Goal: Communication & Community: Answer question/provide support

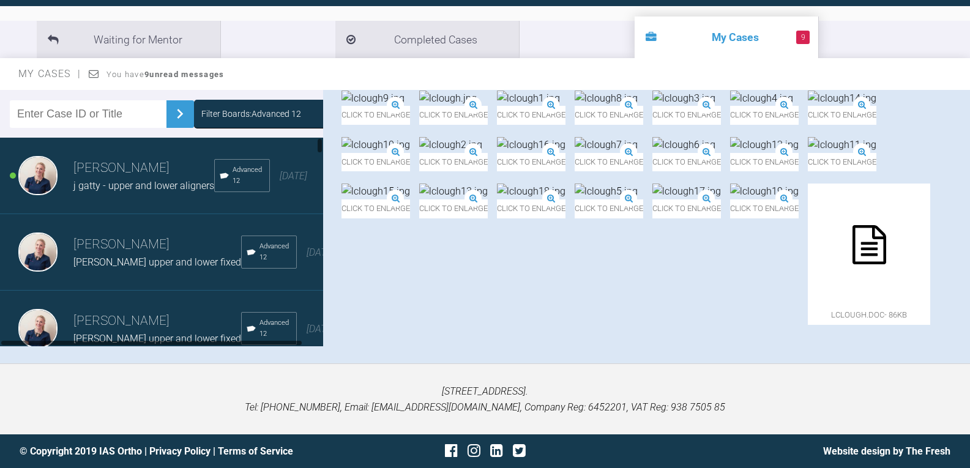
click at [91, 268] on span "[PERSON_NAME] upper and lower fixed" at bounding box center [157, 262] width 168 height 12
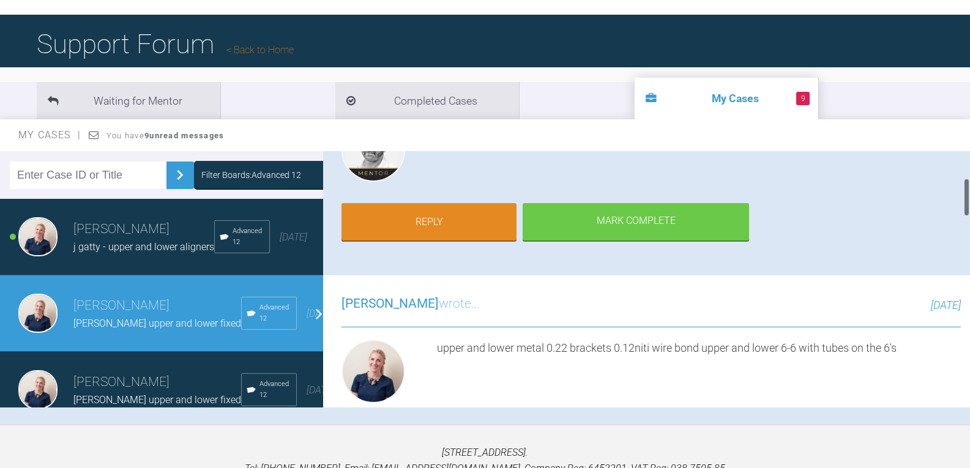
scroll to position [184, 0]
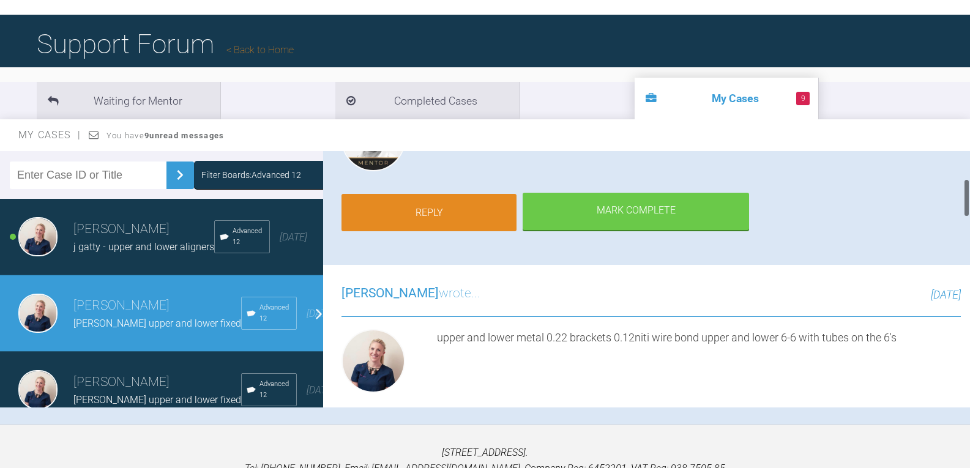
click at [452, 220] on link "Reply" at bounding box center [428, 213] width 175 height 38
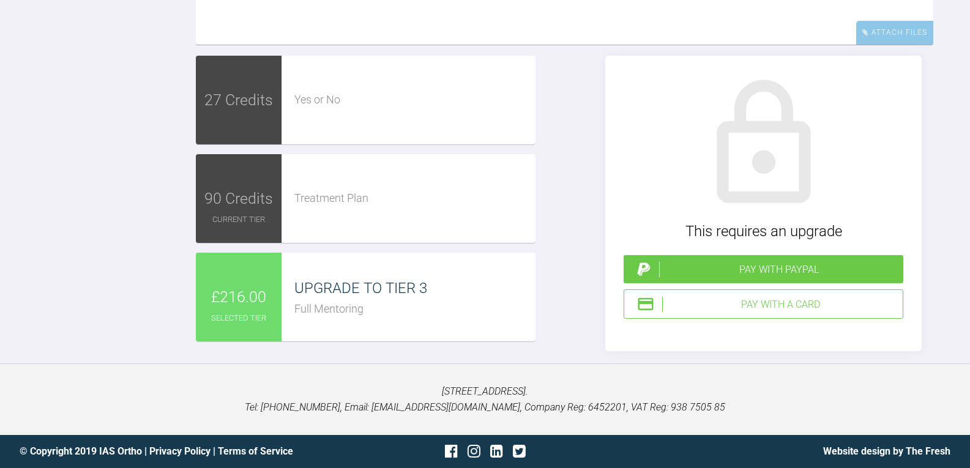
scroll to position [2381, 0]
click at [773, 283] on div "Pay with PayPal" at bounding box center [764, 269] width 280 height 28
click at [748, 278] on div "Pay with PayPal" at bounding box center [778, 270] width 239 height 16
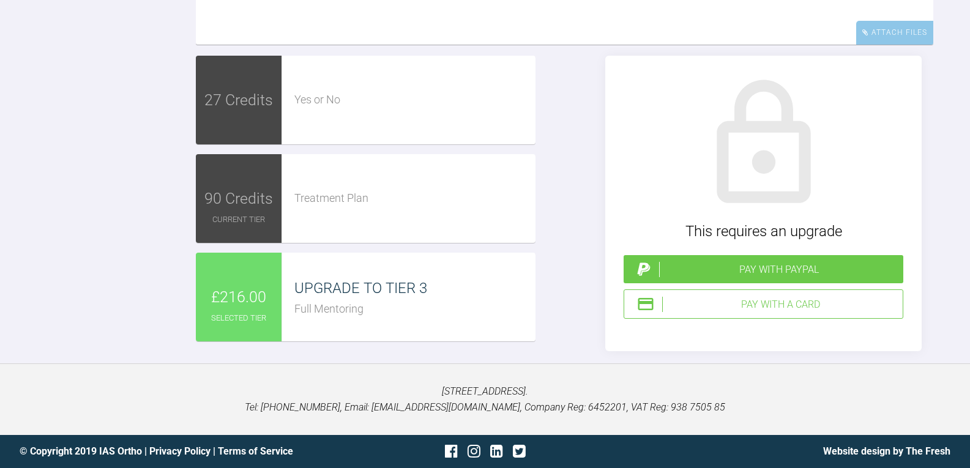
scroll to position [2442, 0]
type textarea "upper and lower bond up 0.22mbt legant 0.16niti upper and lower may re-tie it i…"
click at [888, 45] on div "Attach Files" at bounding box center [894, 33] width 77 height 24
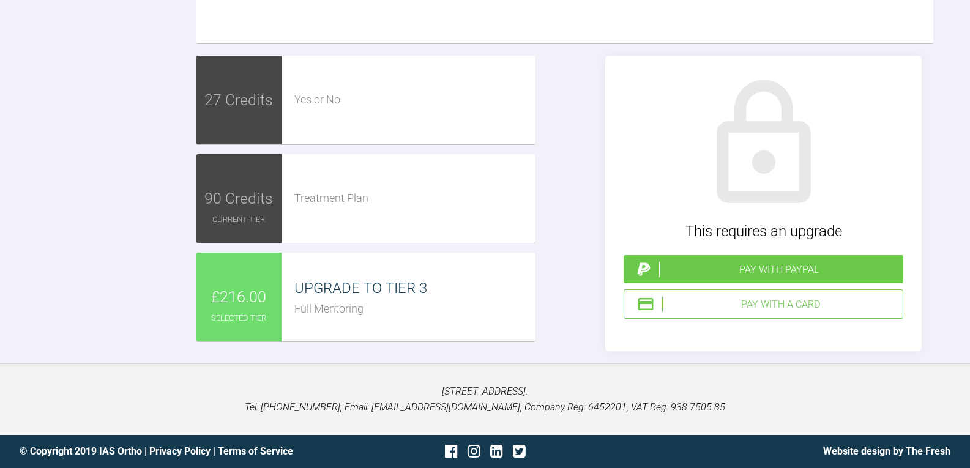
type input "C:\fakepath\rlawson20.jpg"
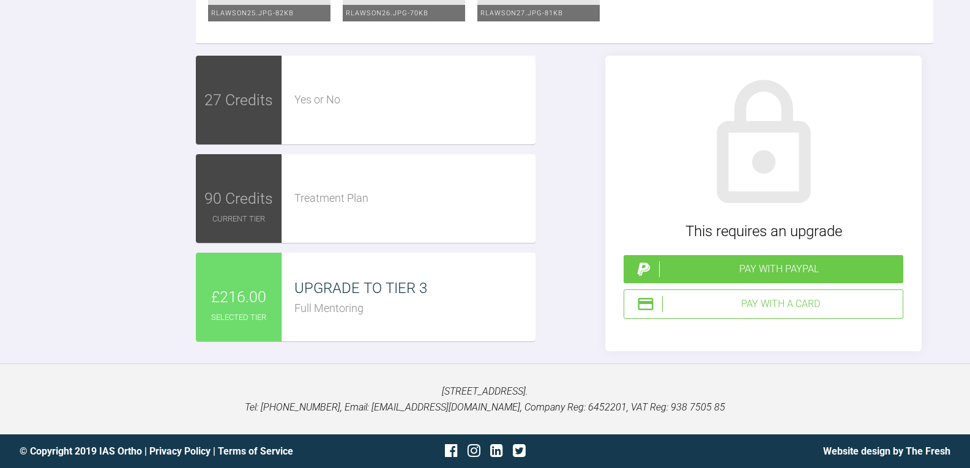
scroll to position [2958, 0]
click at [776, 268] on div "Pay with PayPal" at bounding box center [778, 269] width 239 height 16
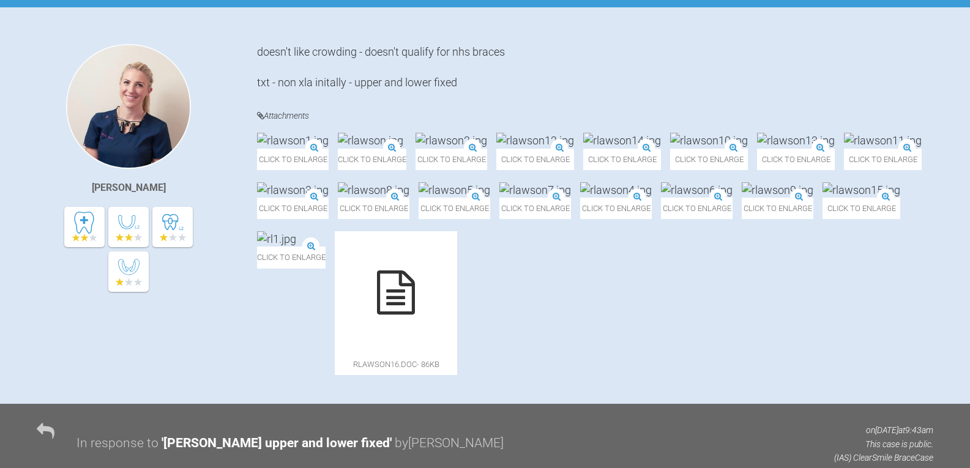
scroll to position [1, 0]
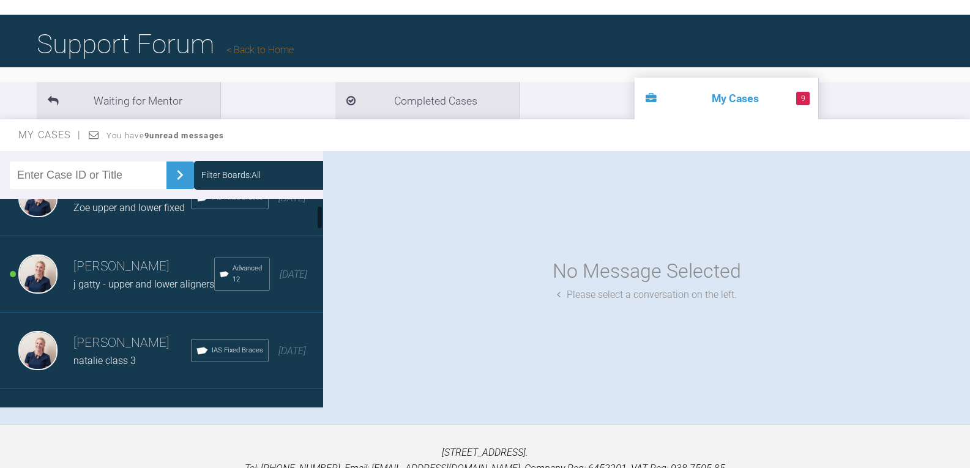
scroll to position [61, 0]
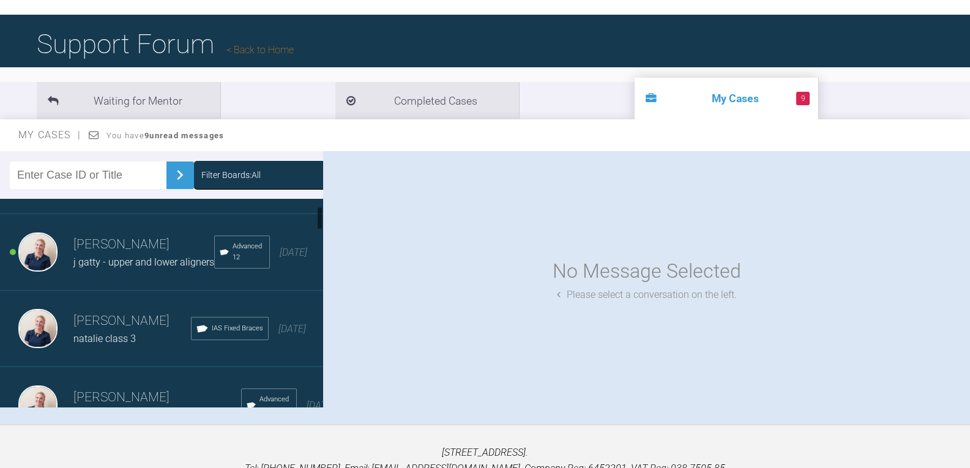
click at [229, 174] on div "Filter Boards: All" at bounding box center [230, 174] width 59 height 13
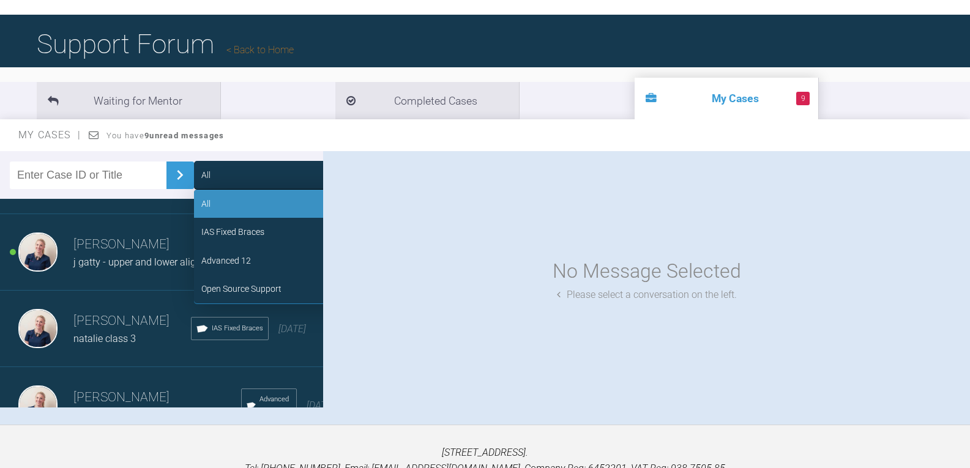
click at [248, 256] on div "Advanced 12" at bounding box center [286, 261] width 184 height 28
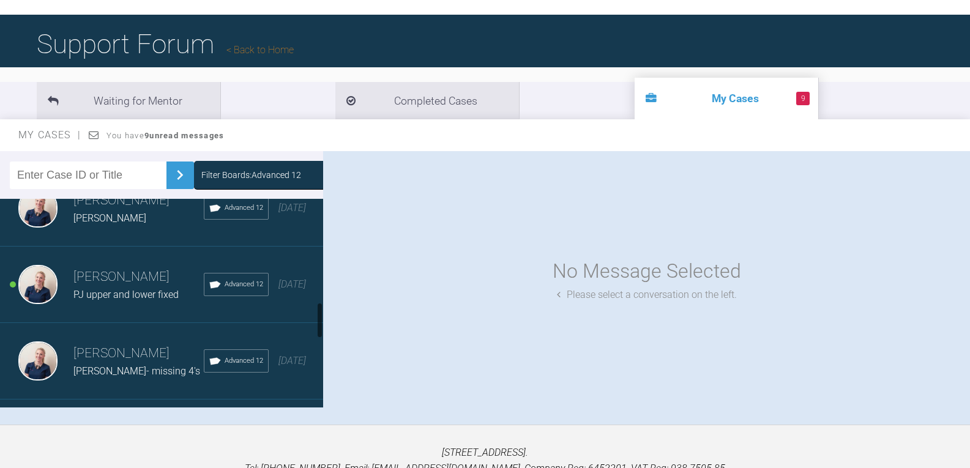
scroll to position [551, 0]
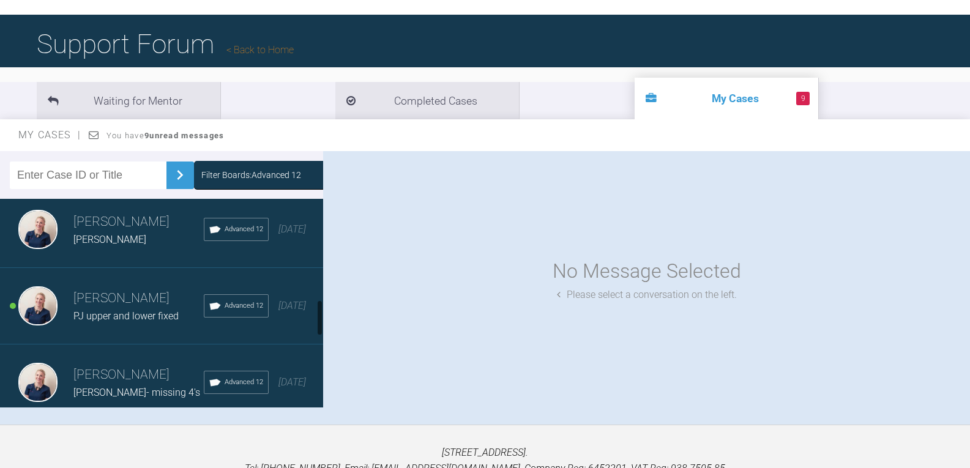
click at [123, 248] on div "[PERSON_NAME]" at bounding box center [138, 240] width 130 height 16
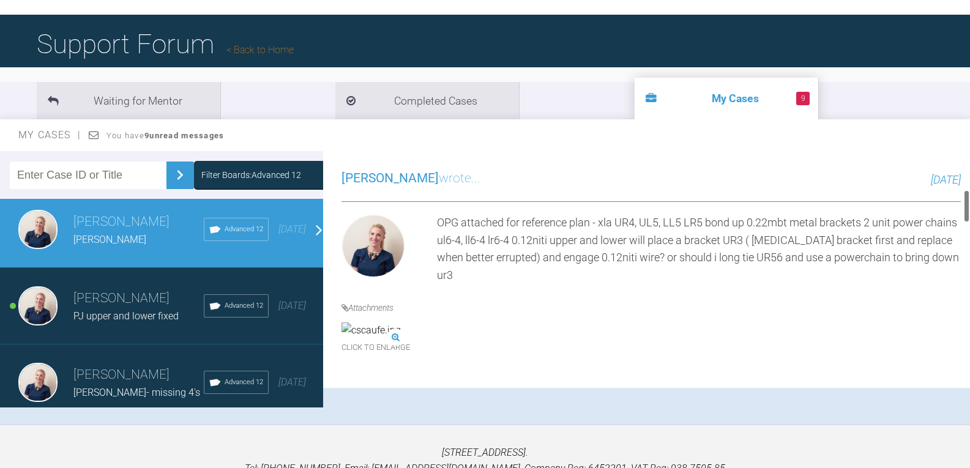
scroll to position [360, 0]
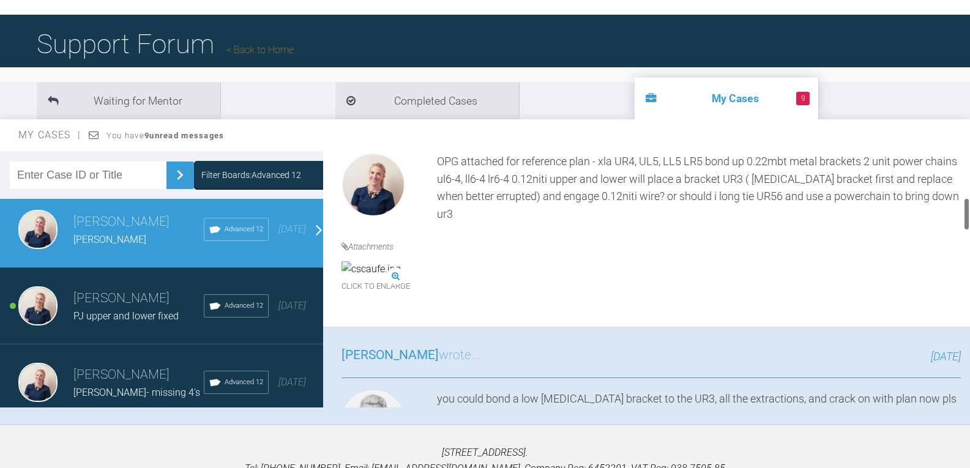
click at [401, 277] on img at bounding box center [370, 269] width 59 height 16
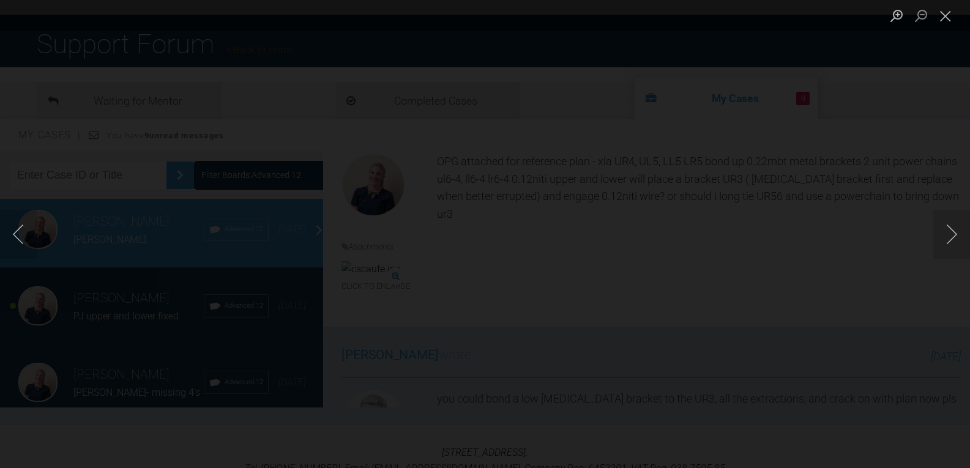
click at [130, 234] on img "Lightbox" at bounding box center [130, 234] width 0 height 0
click at [157, 177] on img "Lightbox" at bounding box center [157, 177] width 0 height 0
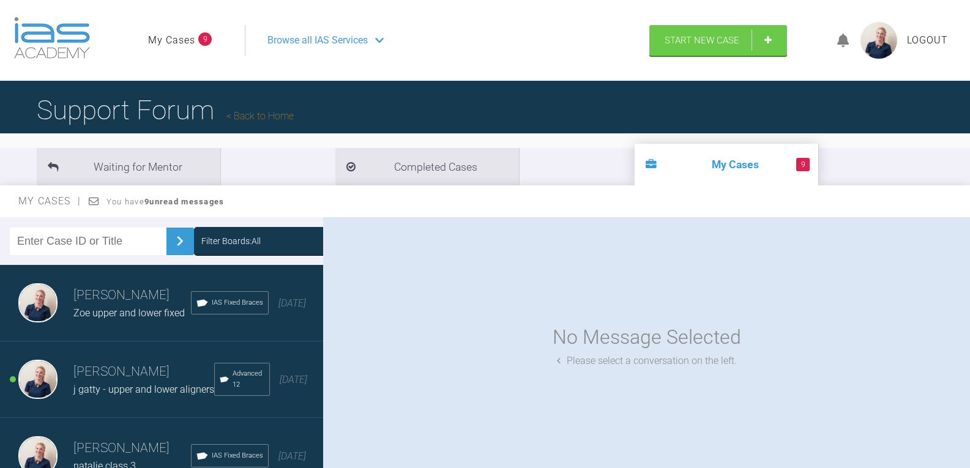
click at [252, 245] on div "Filter Boards: All" at bounding box center [230, 240] width 59 height 13
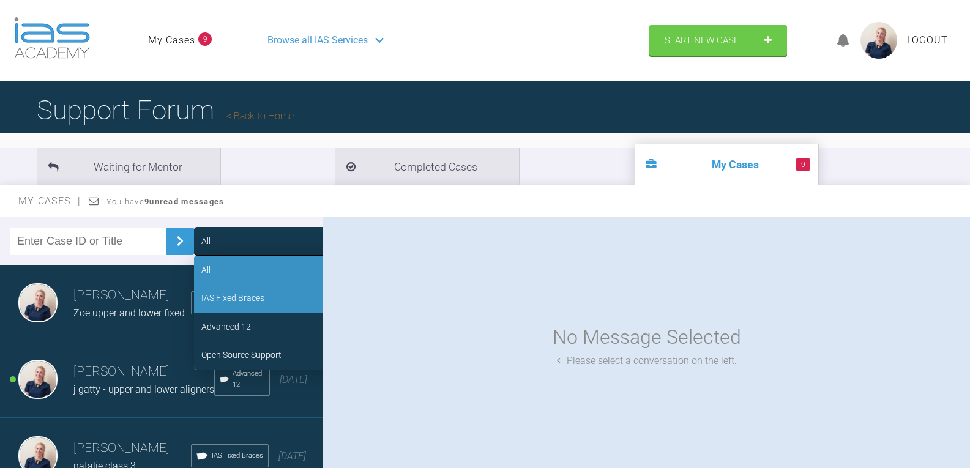
click at [255, 291] on div "IAS Fixed Braces" at bounding box center [286, 298] width 184 height 28
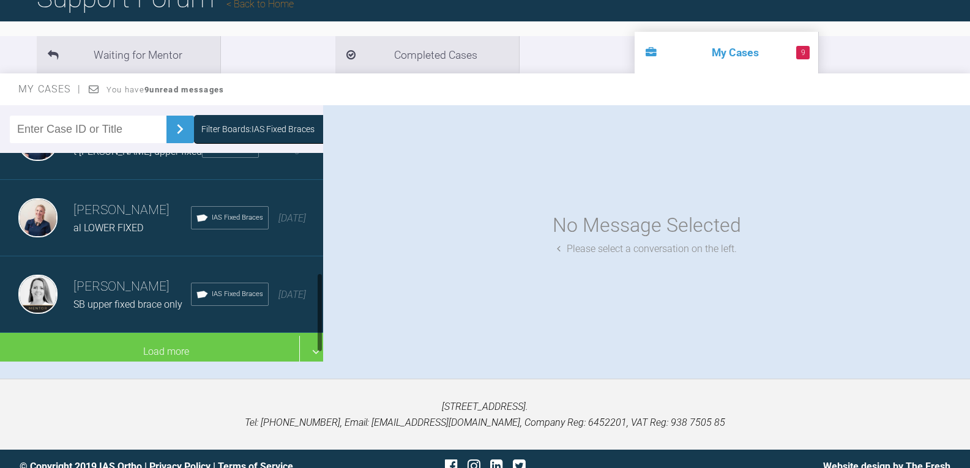
scroll to position [122, 0]
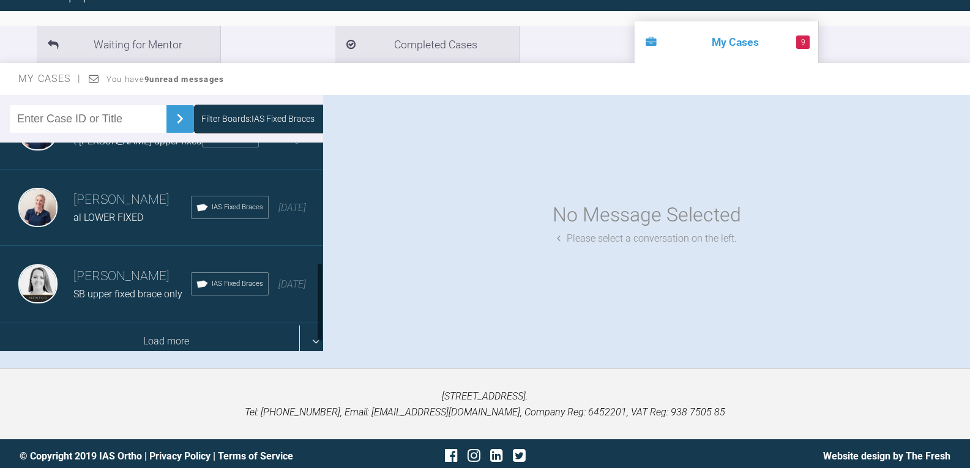
click at [176, 333] on div "Load more" at bounding box center [166, 341] width 332 height 38
